Goal: Information Seeking & Learning: Check status

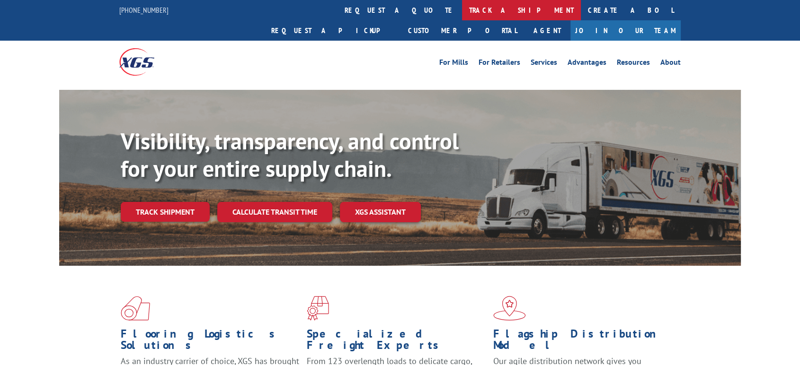
click at [462, 11] on link "track a shipment" at bounding box center [521, 10] width 119 height 20
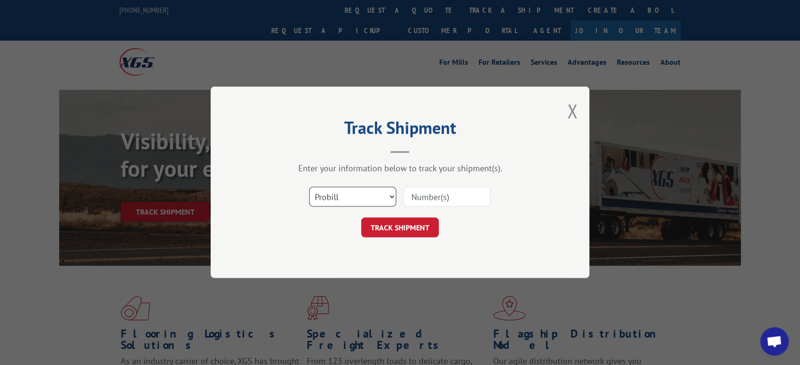
click at [339, 204] on select "Select category... Probill BOL PO" at bounding box center [352, 197] width 87 height 20
select select "bol"
click at [309, 187] on select "Select category... Probill BOL PO" at bounding box center [352, 197] width 87 height 20
click at [443, 200] on input at bounding box center [446, 197] width 87 height 20
paste input "2842368"
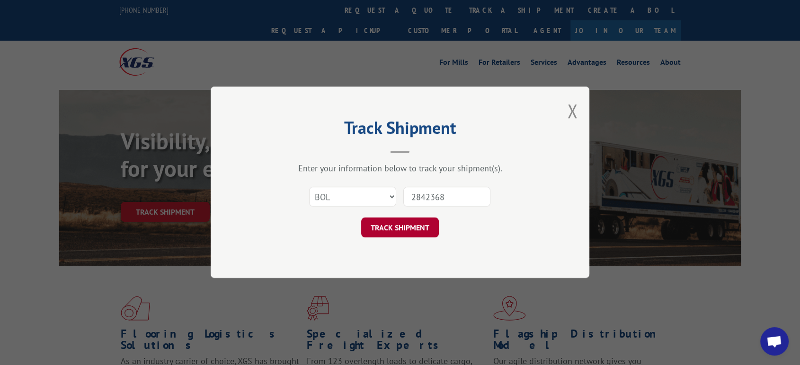
type input "2842368"
click at [415, 225] on button "TRACK SHIPMENT" at bounding box center [400, 228] width 78 height 20
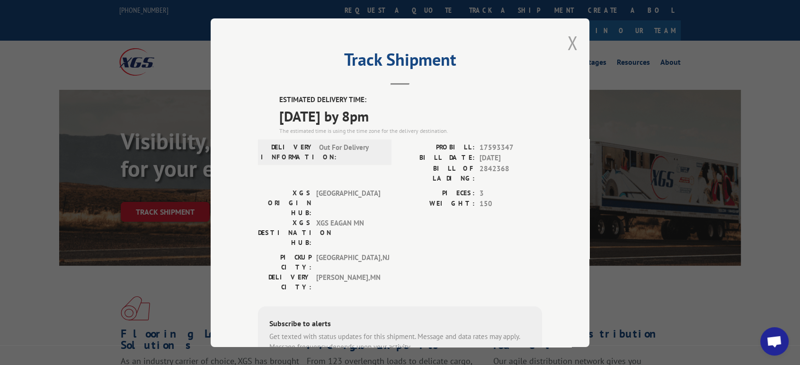
click at [567, 39] on button "Close modal" at bounding box center [572, 42] width 10 height 25
